Goal: Task Accomplishment & Management: Manage account settings

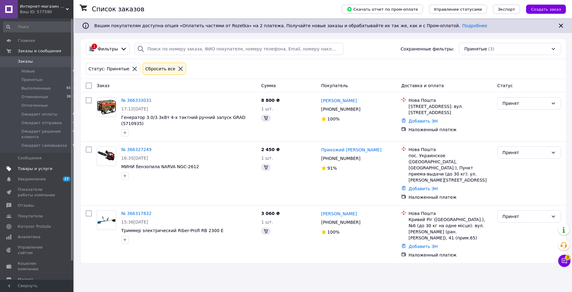
click at [39, 169] on span "Товары и услуги" at bounding box center [35, 169] width 35 height 6
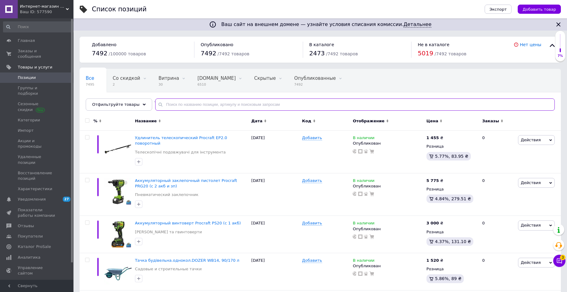
click at [162, 106] on input "text" at bounding box center [355, 105] width 400 height 12
paste input "dt1131"
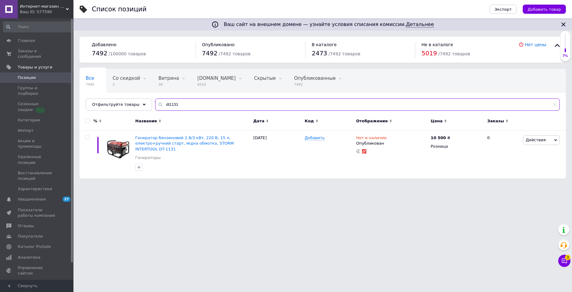
type input "dt1131"
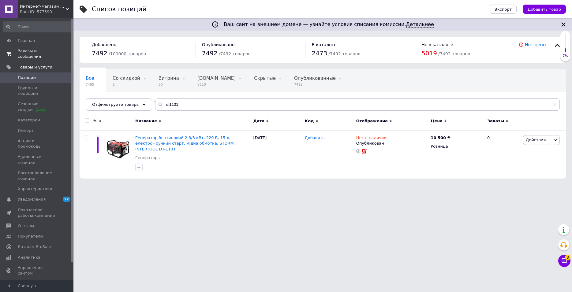
click at [30, 52] on span "Заказы и сообщения" at bounding box center [37, 53] width 39 height 11
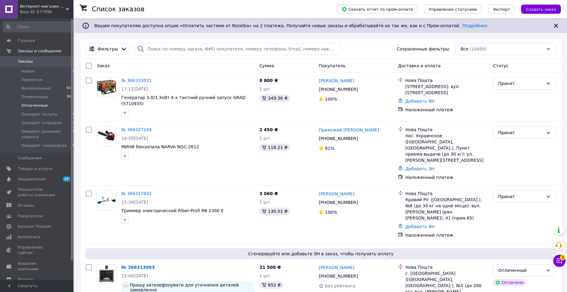
click at [37, 105] on span "Оплаченные" at bounding box center [34, 106] width 26 height 6
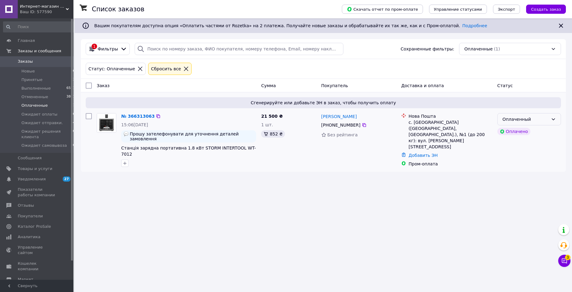
click at [514, 120] on div "Оплаченный" at bounding box center [526, 119] width 46 height 7
click at [510, 131] on li "Принят" at bounding box center [529, 132] width 63 height 11
drag, startPoint x: 121, startPoint y: 145, endPoint x: 288, endPoint y: 116, distance: 169.6
click at [288, 116] on div "№ 366313063 15:06, 12.10.2025 Прошу зателефонувати для уточнення деталей замовл…" at bounding box center [323, 140] width 480 height 59
copy span "21 500 ₴"
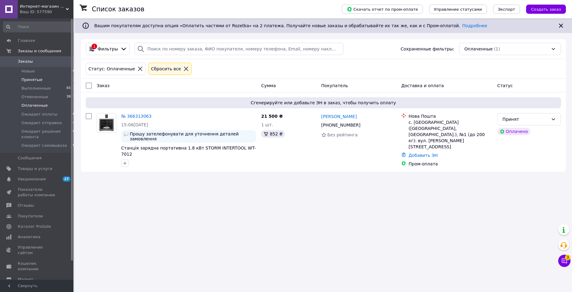
click at [30, 82] on span "Принятые" at bounding box center [31, 80] width 21 height 6
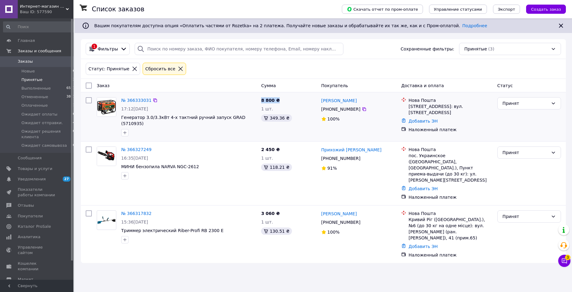
drag, startPoint x: 120, startPoint y: 118, endPoint x: 286, endPoint y: 99, distance: 166.4
click at [286, 99] on div "№ 366333031 17:12, 12.10.2025 Генератор 3.0/3.3кВт 4-х тактний ручний запуск GR…" at bounding box center [323, 117] width 480 height 44
click at [157, 177] on div "№ 366327249 16:35, 12.10.2025 МИНИ бензопила NARVA NGC-2612" at bounding box center [176, 173] width 164 height 59
drag, startPoint x: 118, startPoint y: 163, endPoint x: 239, endPoint y: 151, distance: 122.5
click at [239, 151] on div "№ 366327249 16:35, 12.10.2025 МИНИ бензопила NARVA NGC-2612" at bounding box center [176, 163] width 164 height 38
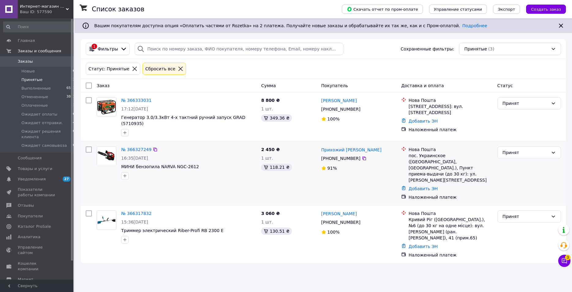
click at [241, 164] on span "МИНИ бензопила NARVA NGC-2612" at bounding box center [188, 167] width 135 height 6
drag, startPoint x: 156, startPoint y: 163, endPoint x: 309, endPoint y: 138, distance: 155.4
click at [309, 142] on div "№ 366327249 16:35, 12.10.2025 МИНИ бензопила NARVA NGC-2612 2 450 ₴ 1 шт. 118.2…" at bounding box center [323, 174] width 485 height 64
copy span "2 450 ₴"
click at [199, 233] on div "№ 366317832 15:36, 12.10.2025 Триммер электрический Riber-Profi RB 2300 E" at bounding box center [176, 234] width 164 height 53
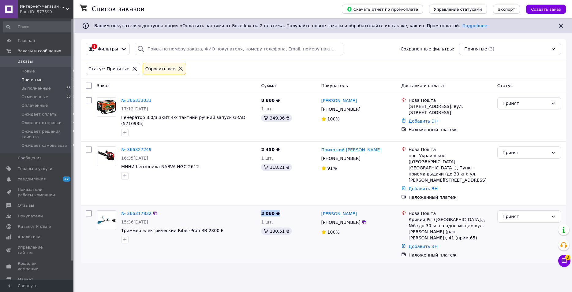
drag, startPoint x: 119, startPoint y: 213, endPoint x: 303, endPoint y: 189, distance: 185.2
click at [303, 206] on div "№ 366317832 15:36, 12.10.2025 Триммер электрический Riber-Profi RB 2300 E 3 060…" at bounding box center [323, 235] width 485 height 58
copy span "3 060 ₴"
click at [566, 263] on icon at bounding box center [564, 261] width 5 height 5
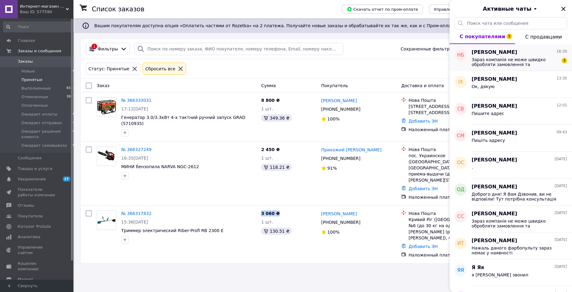
click at [507, 64] on span "Зараз компанія не може швидко обробляти замовлення та повідомлення, оскільки за…" at bounding box center [515, 62] width 87 height 10
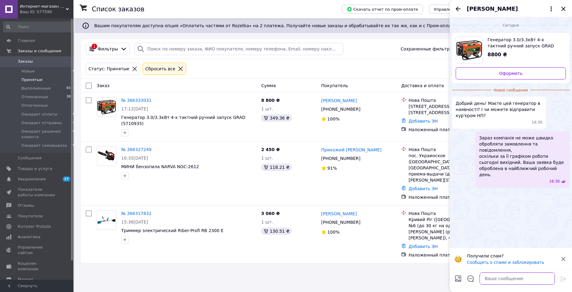
click at [491, 278] on textarea at bounding box center [517, 279] width 75 height 12
type textarea "Так є у наявності"
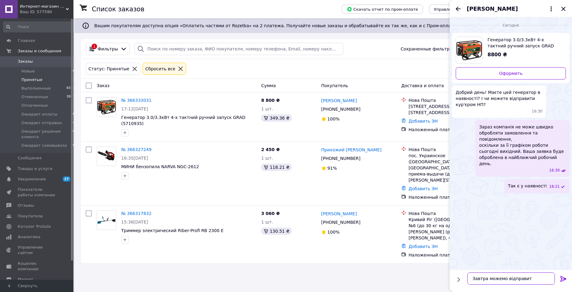
type textarea "Завтра можемо відправити"
type textarea "Можете писати сюди АДРЕСУ. куди відправляти"
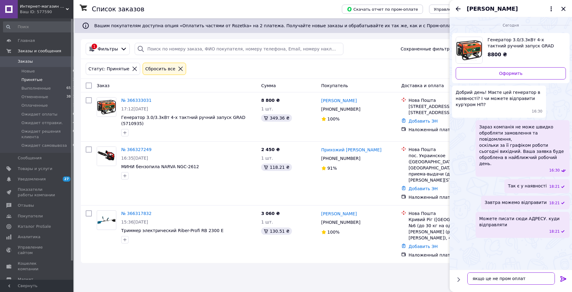
type textarea "якщо це не пром оплата"
drag, startPoint x: 564, startPoint y: 7, endPoint x: 555, endPoint y: 13, distance: 11.4
click at [564, 7] on icon "Закрыть" at bounding box center [563, 8] width 7 height 7
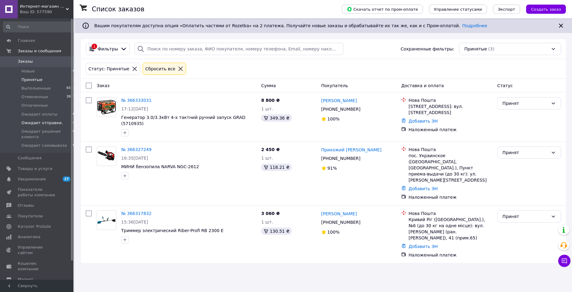
click at [48, 120] on span "Ожидает отправки." at bounding box center [41, 123] width 41 height 6
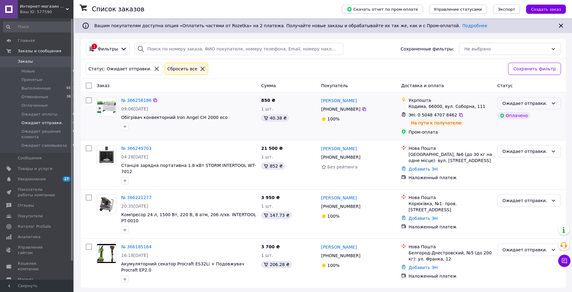
click at [551, 104] on icon at bounding box center [553, 103] width 5 height 5
click at [524, 127] on li "Выполнен" at bounding box center [529, 127] width 63 height 11
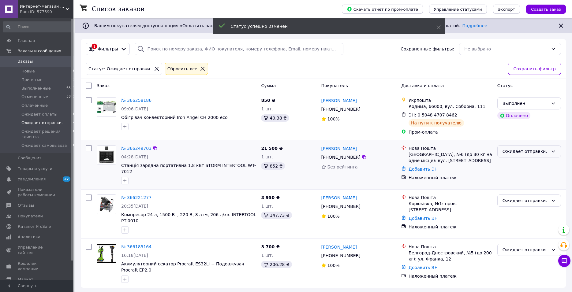
click at [525, 150] on div "Ожидает отправки." at bounding box center [526, 151] width 46 height 7
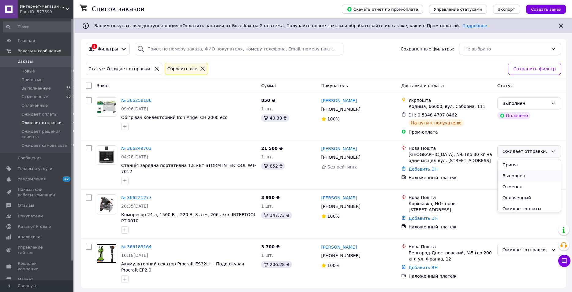
click at [517, 178] on li "Выполнен" at bounding box center [529, 176] width 63 height 11
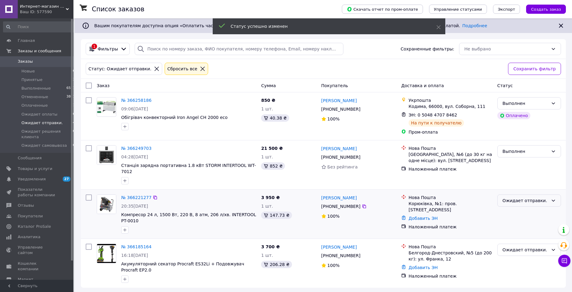
click at [511, 197] on div "Ожидает отправки." at bounding box center [526, 200] width 46 height 7
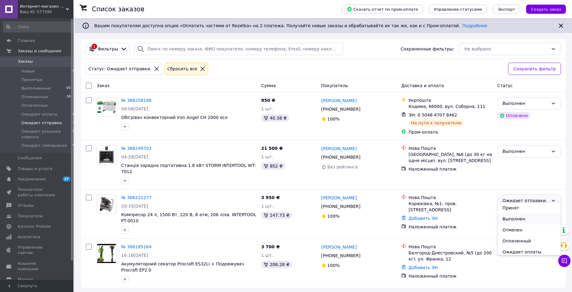
click at [513, 218] on li "Выполнен" at bounding box center [529, 219] width 63 height 11
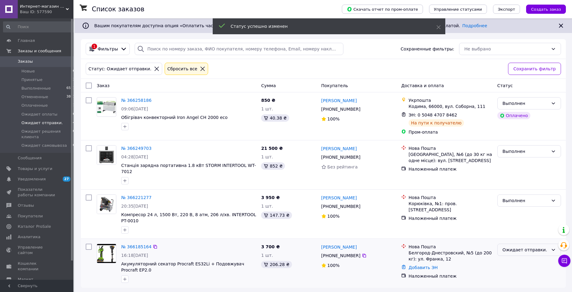
click at [520, 247] on div "Ожидает отправки." at bounding box center [526, 250] width 46 height 7
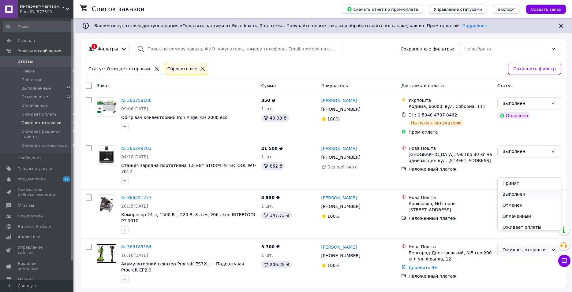
click at [513, 194] on li "Выполнен" at bounding box center [529, 194] width 63 height 11
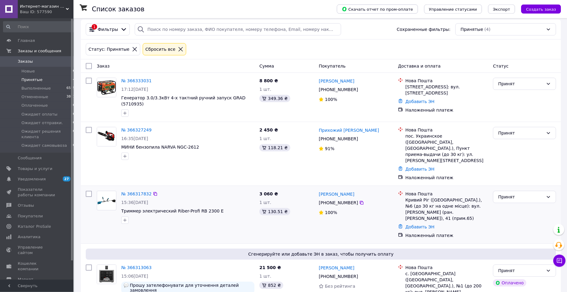
scroll to position [22, 0]
